Goal: Task Accomplishment & Management: Use online tool/utility

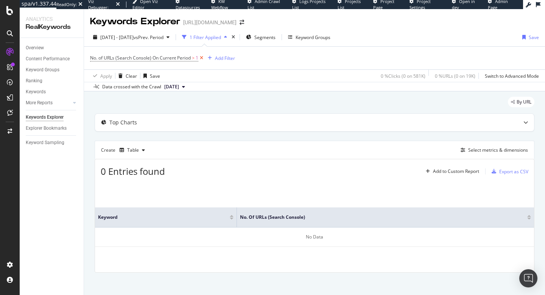
click at [201, 60] on icon at bounding box center [201, 58] width 6 height 8
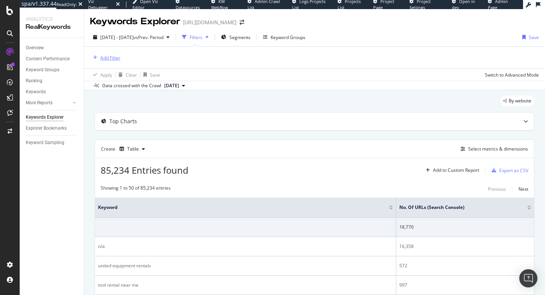
click at [114, 57] on div "Add Filter" at bounding box center [110, 58] width 20 height 6
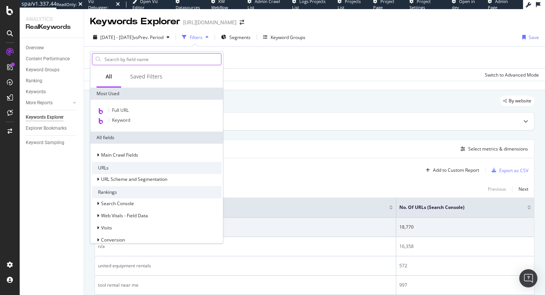
click at [158, 59] on input "text" at bounding box center [162, 58] width 117 height 11
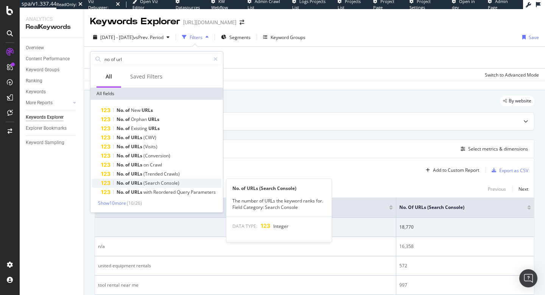
type input "no of url"
click at [167, 182] on span "Console)" at bounding box center [170, 182] width 19 height 6
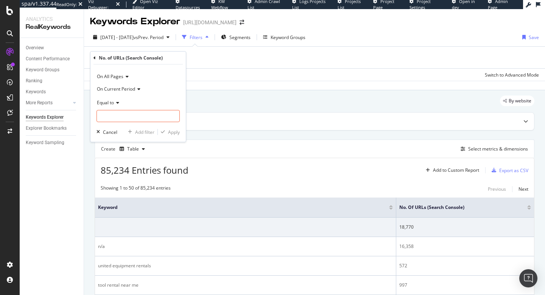
click at [117, 102] on icon at bounding box center [116, 102] width 5 height 5
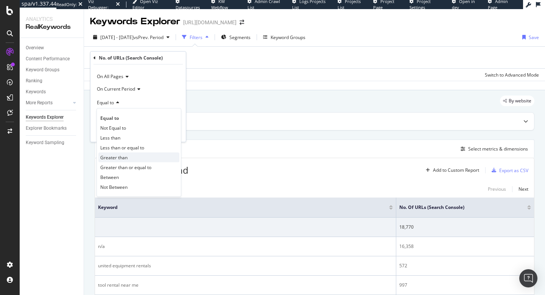
click at [128, 155] on div "Greater than" at bounding box center [138, 157] width 81 height 10
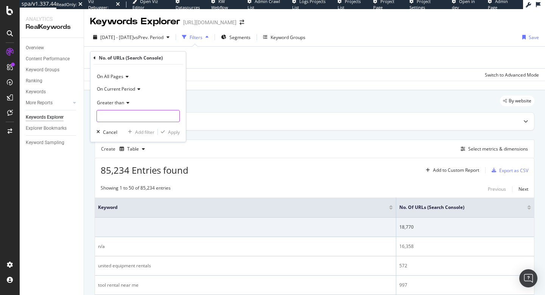
click at [145, 114] on input "number" at bounding box center [138, 116] width 83 height 12
type input "1"
click at [174, 130] on div "Apply" at bounding box center [174, 132] width 12 height 6
